Goal: Task Accomplishment & Management: Use online tool/utility

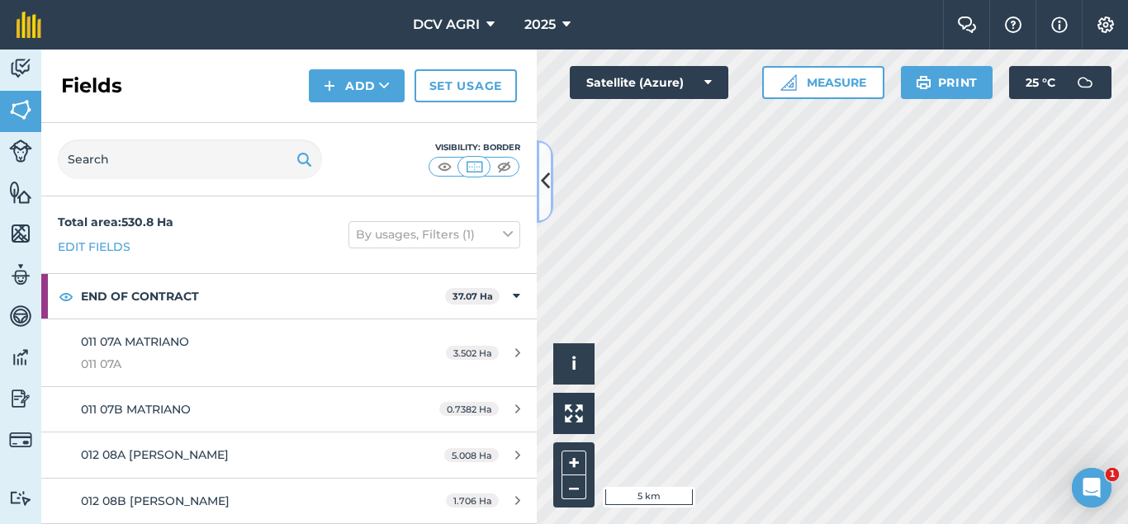
click at [543, 187] on icon at bounding box center [545, 181] width 9 height 29
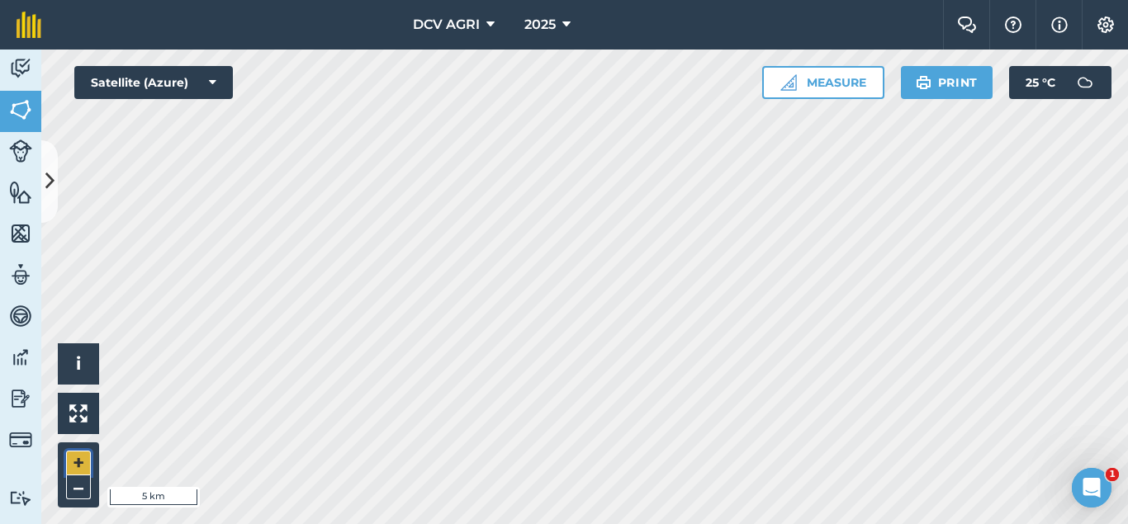
click at [74, 474] on button "+" at bounding box center [78, 463] width 25 height 25
click at [68, 455] on button "+" at bounding box center [78, 463] width 25 height 25
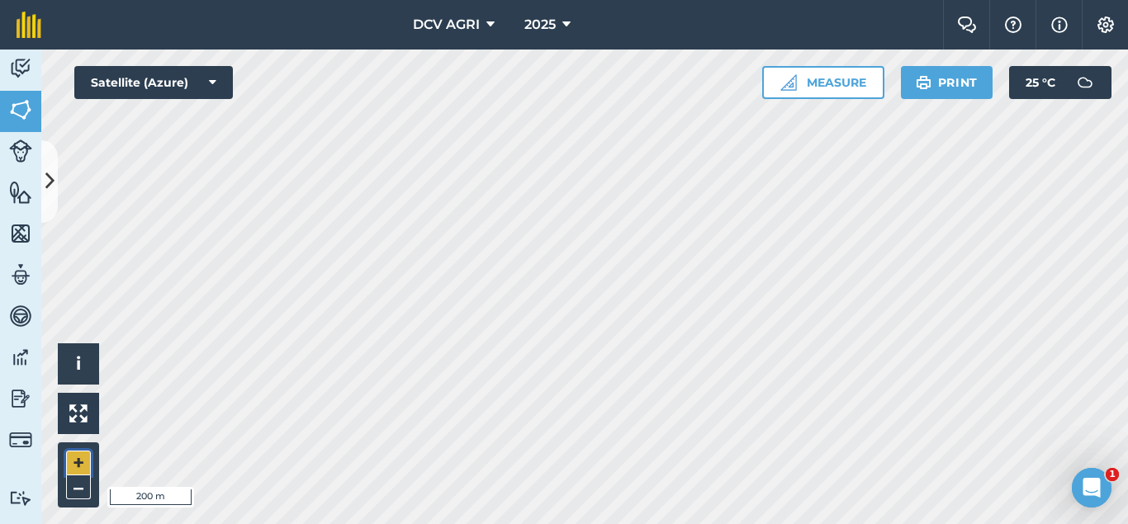
click at [68, 455] on button "+" at bounding box center [78, 463] width 25 height 25
click at [80, 481] on button "–" at bounding box center [78, 488] width 25 height 24
click at [78, 471] on button "+" at bounding box center [78, 463] width 25 height 25
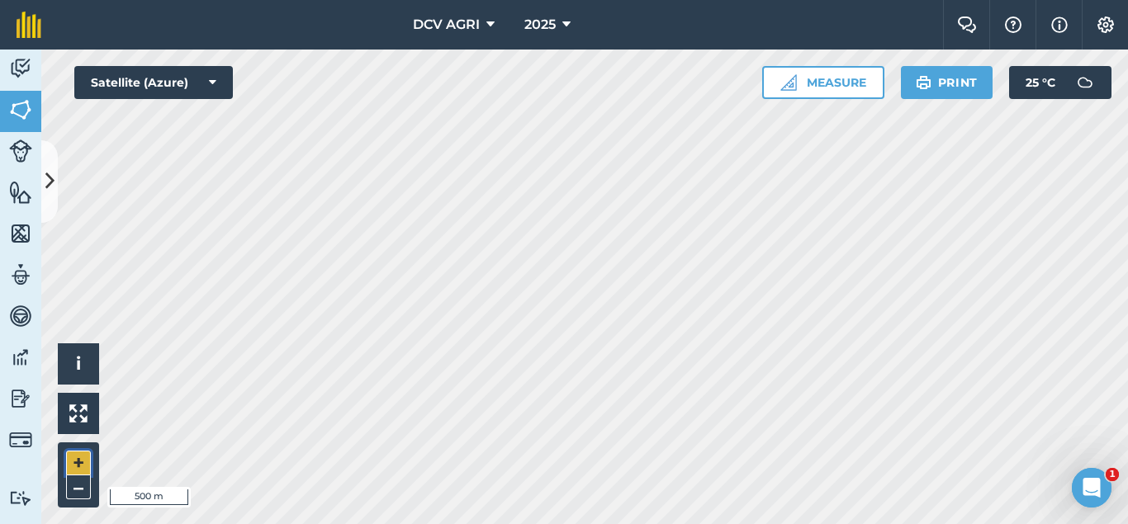
click at [78, 471] on button "+" at bounding box center [78, 463] width 25 height 25
click at [72, 458] on button "+" at bounding box center [78, 463] width 25 height 25
click at [73, 490] on button "–" at bounding box center [78, 488] width 25 height 24
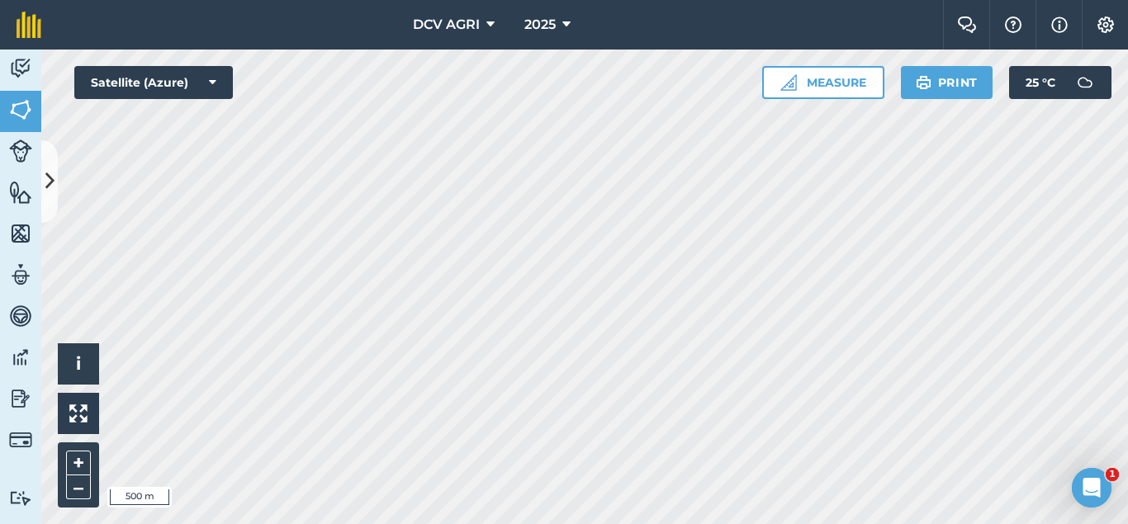
click at [685, 31] on div "DCV AGRI 2025 Farm Chat Help Info Settings DCV AGRI - 2025 Reproduced with the …" at bounding box center [564, 262] width 1128 height 524
drag, startPoint x: 74, startPoint y: 450, endPoint x: 75, endPoint y: 460, distance: 9.9
click at [75, 460] on div "+ –" at bounding box center [78, 475] width 41 height 65
click at [75, 460] on button "+" at bounding box center [78, 463] width 25 height 25
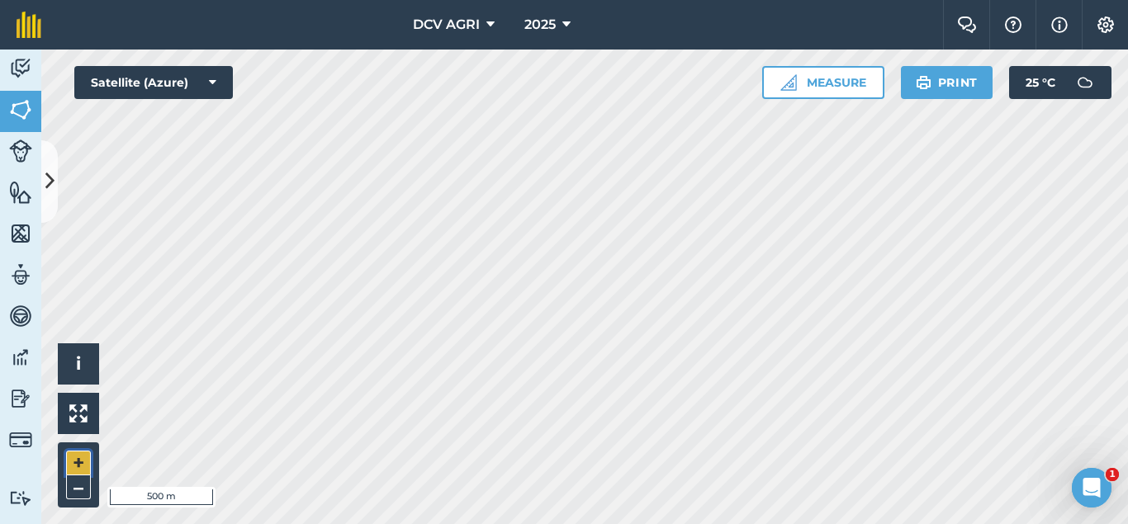
click at [75, 460] on button "+" at bounding box center [78, 463] width 25 height 25
click at [72, 487] on button "–" at bounding box center [78, 488] width 25 height 24
click at [78, 467] on button "+" at bounding box center [78, 463] width 25 height 25
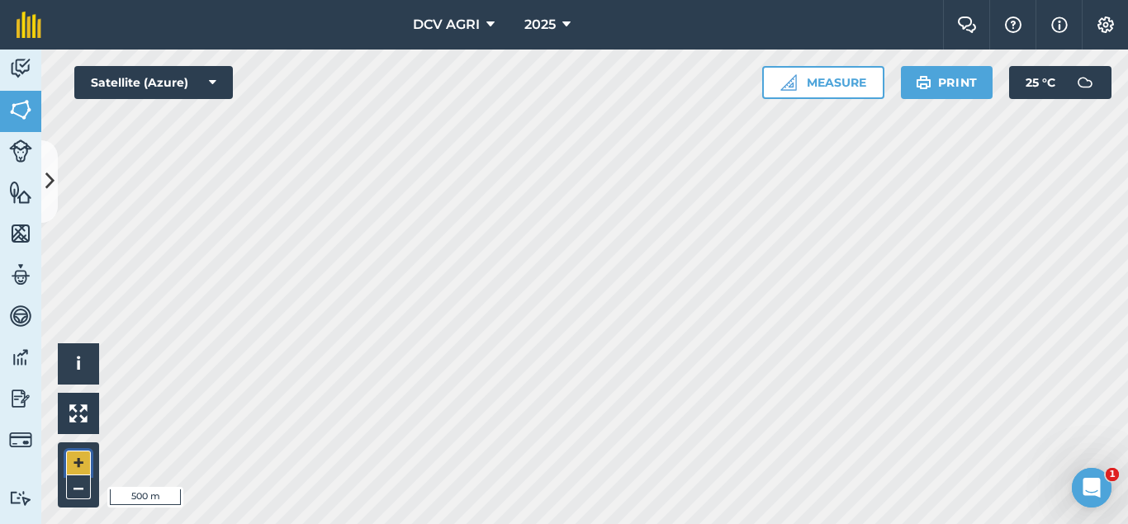
click at [78, 467] on button "+" at bounding box center [78, 463] width 25 height 25
click at [77, 463] on button "+" at bounding box center [78, 463] width 25 height 25
click at [84, 460] on button "+" at bounding box center [78, 463] width 25 height 25
click at [81, 490] on button "–" at bounding box center [78, 488] width 25 height 24
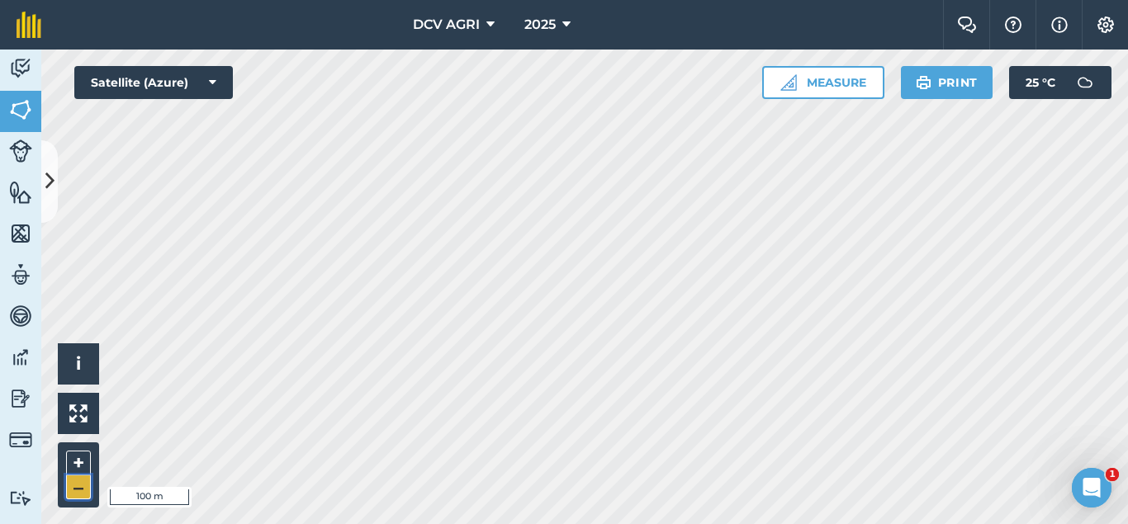
click at [81, 490] on button "–" at bounding box center [78, 488] width 25 height 24
click at [659, 9] on div "DCV AGRI 2025 Farm Chat Help Info Settings DCV AGRI - 2025 Reproduced with the …" at bounding box center [564, 262] width 1128 height 524
click at [646, 17] on div "DCV AGRI 2025 Farm Chat Help Info Settings DCV AGRI - 2025 Reproduced with the …" at bounding box center [564, 262] width 1128 height 524
click at [687, 39] on div "DCV AGRI 2025 Farm Chat Help Info Settings DCV AGRI - 2025 Reproduced with the …" at bounding box center [564, 262] width 1128 height 524
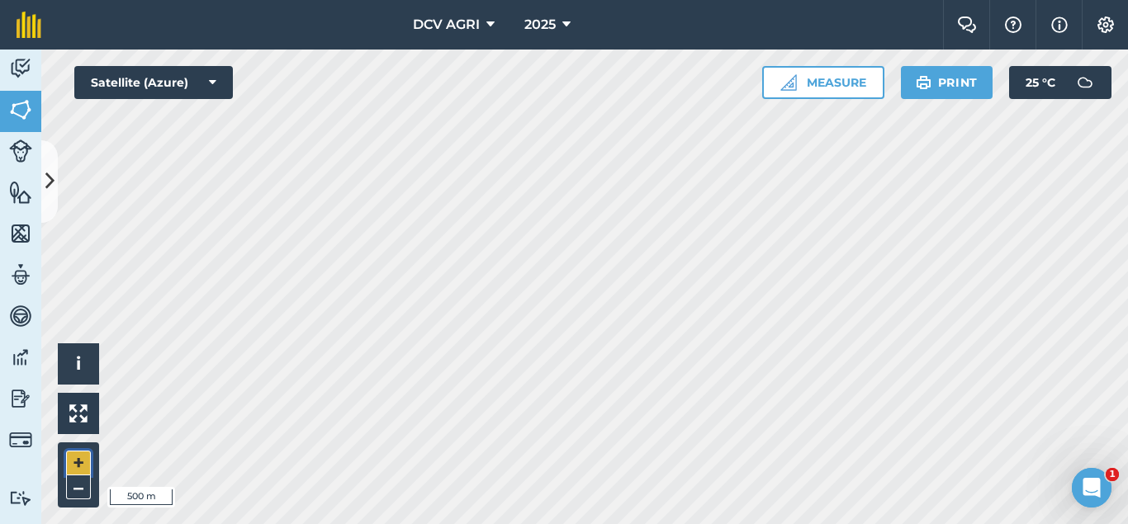
click at [67, 458] on button "+" at bounding box center [78, 463] width 25 height 25
click at [77, 486] on button "–" at bounding box center [78, 488] width 25 height 24
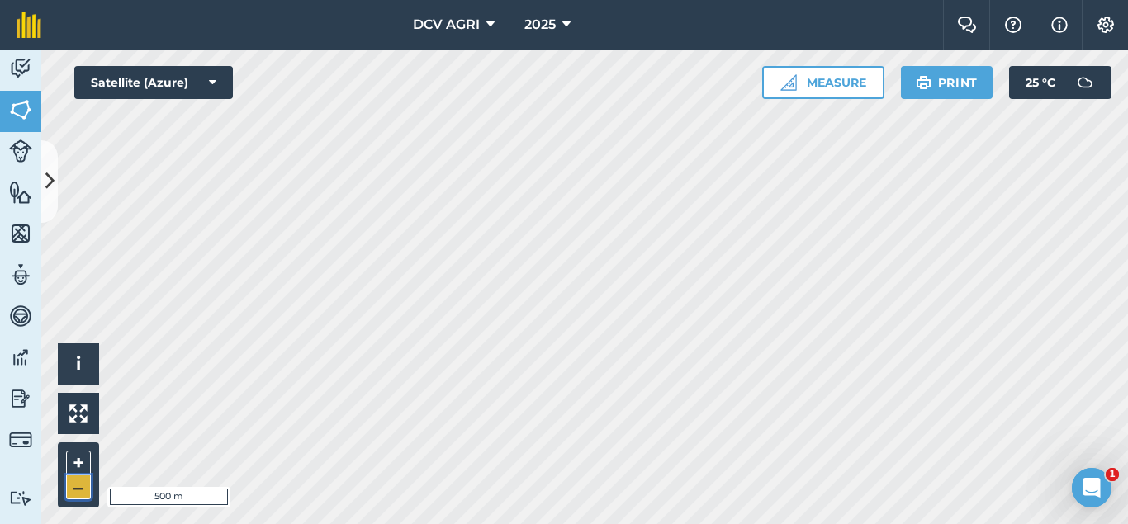
click at [77, 486] on button "–" at bounding box center [78, 488] width 25 height 24
click at [83, 460] on button "+" at bounding box center [78, 463] width 25 height 25
click at [79, 462] on button "+" at bounding box center [78, 463] width 25 height 25
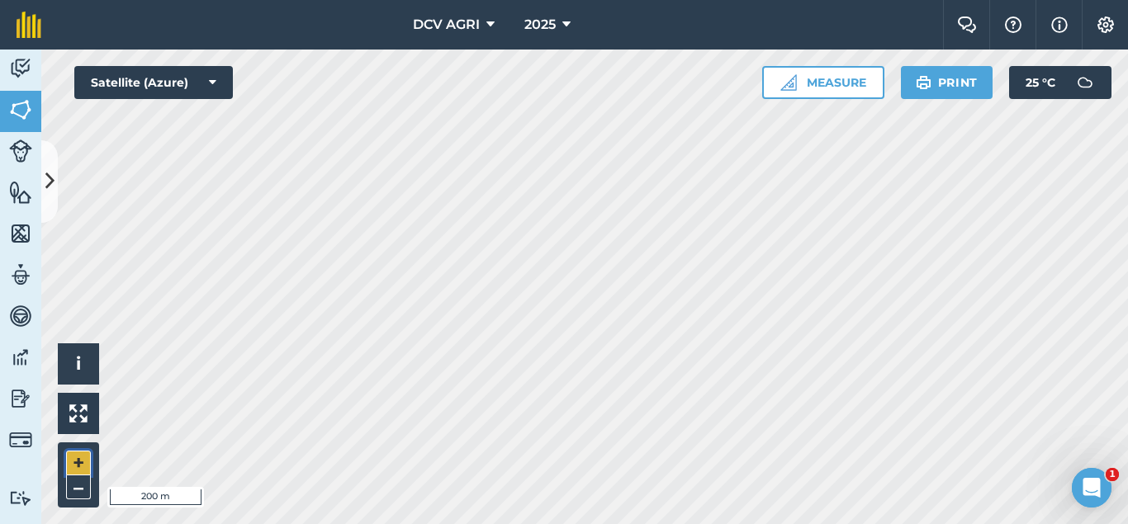
click at [83, 461] on button "+" at bounding box center [78, 463] width 25 height 25
click at [565, 17] on div "DCV AGRI 2025 Farm Chat Help Info Settings DCV AGRI - 2025 Reproduced with the …" at bounding box center [564, 262] width 1128 height 524
click at [71, 484] on button "–" at bounding box center [78, 488] width 25 height 24
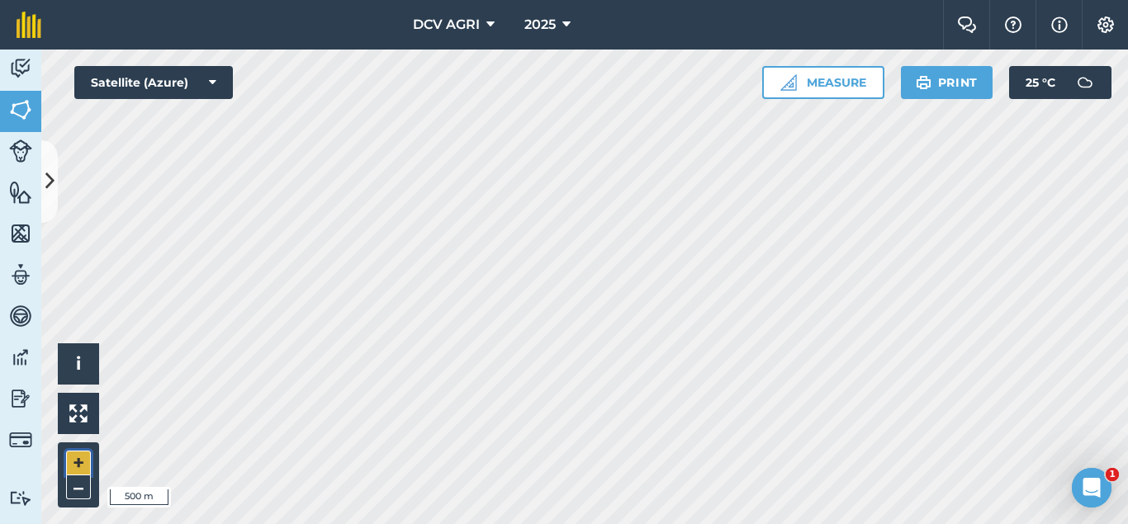
click at [75, 465] on button "+" at bounding box center [78, 463] width 25 height 25
